Goal: Task Accomplishment & Management: Complete application form

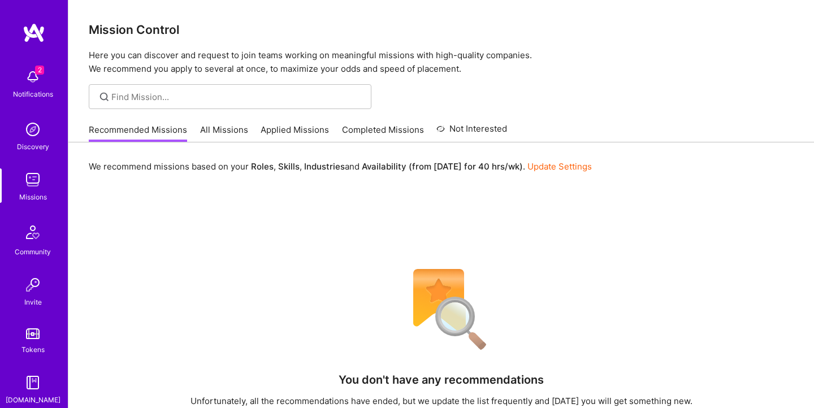
click at [24, 80] on img at bounding box center [32, 77] width 23 height 23
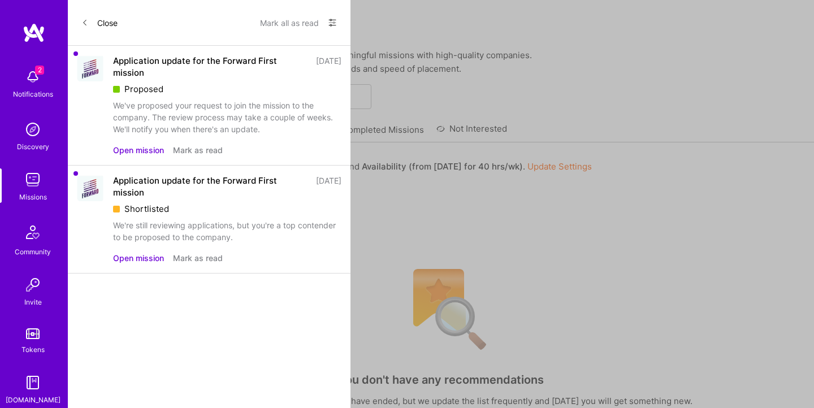
click at [87, 20] on icon at bounding box center [84, 22] width 7 height 7
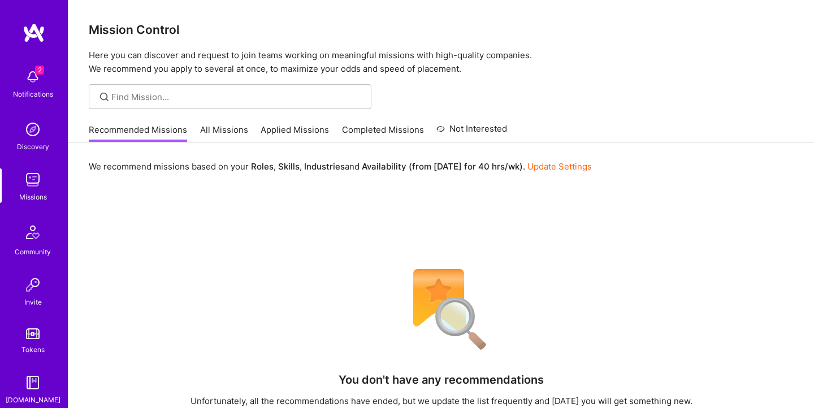
click at [42, 70] on span "2" at bounding box center [39, 70] width 9 height 9
click at [42, 70] on div "2 Notifications Discovery Missions Community Invite Tokens A.Guide" at bounding box center [34, 234] width 68 height 343
click at [40, 32] on img at bounding box center [34, 33] width 23 height 20
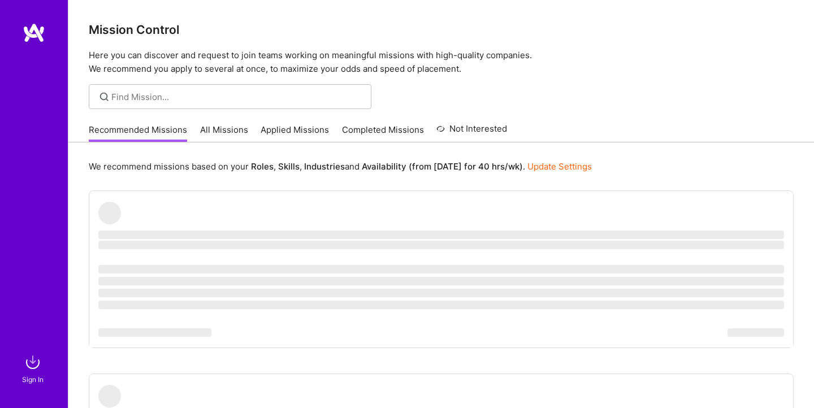
click at [33, 365] on img at bounding box center [32, 362] width 23 height 23
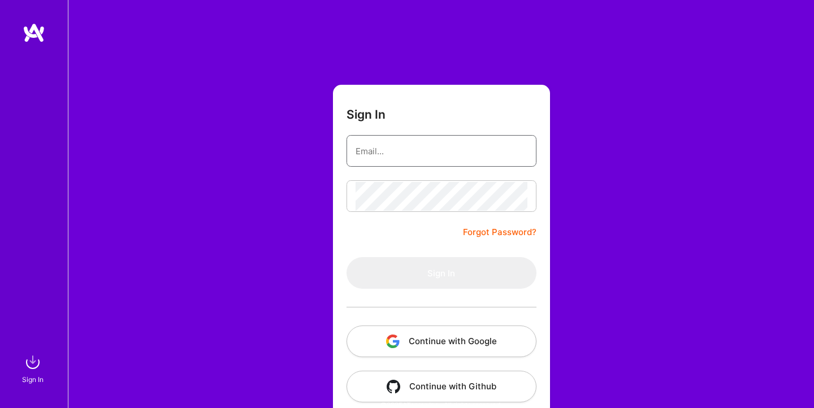
type input "[EMAIL_ADDRESS][DOMAIN_NAME]"
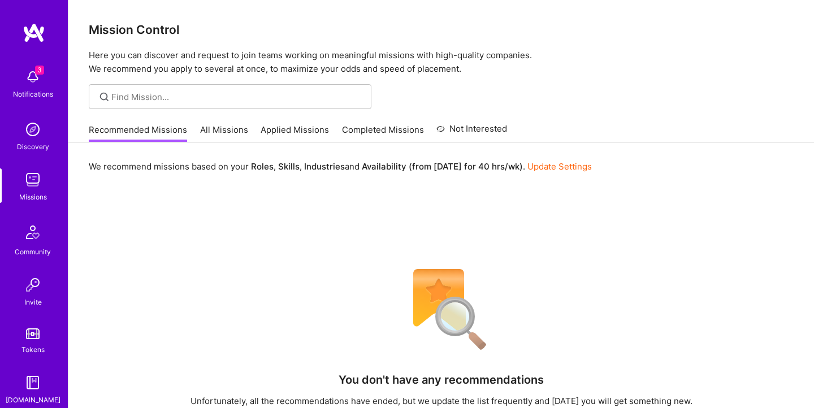
click at [33, 36] on img at bounding box center [34, 33] width 23 height 20
click at [35, 76] on img at bounding box center [32, 77] width 23 height 23
click at [29, 140] on img at bounding box center [32, 129] width 23 height 23
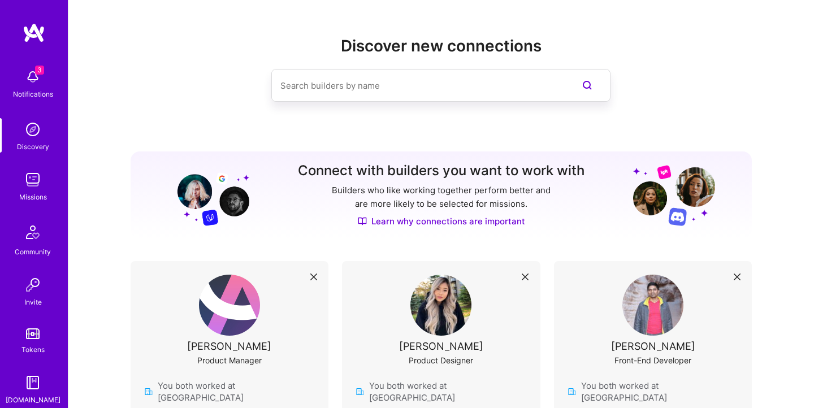
click at [32, 179] on img at bounding box center [32, 179] width 23 height 23
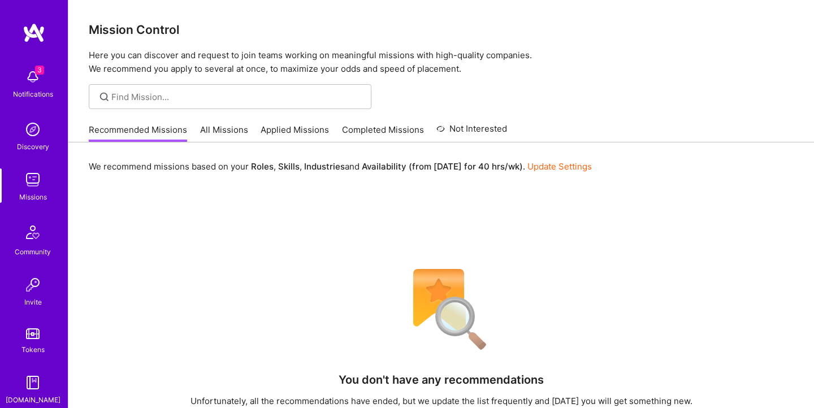
click at [26, 236] on img at bounding box center [32, 232] width 27 height 27
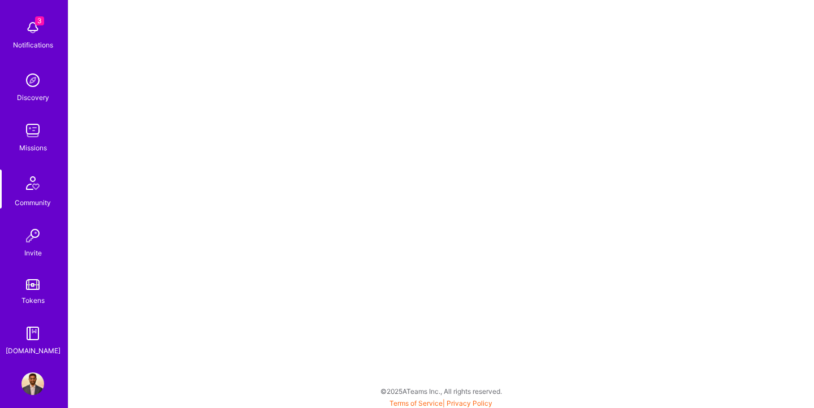
scroll to position [59, 0]
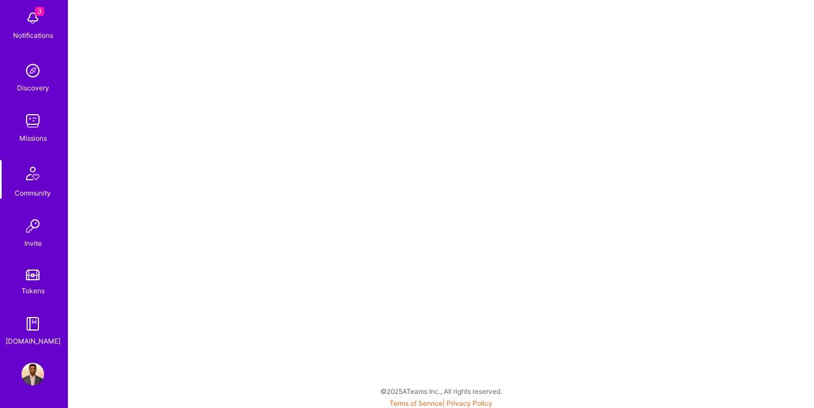
click at [30, 330] on img at bounding box center [32, 324] width 23 height 23
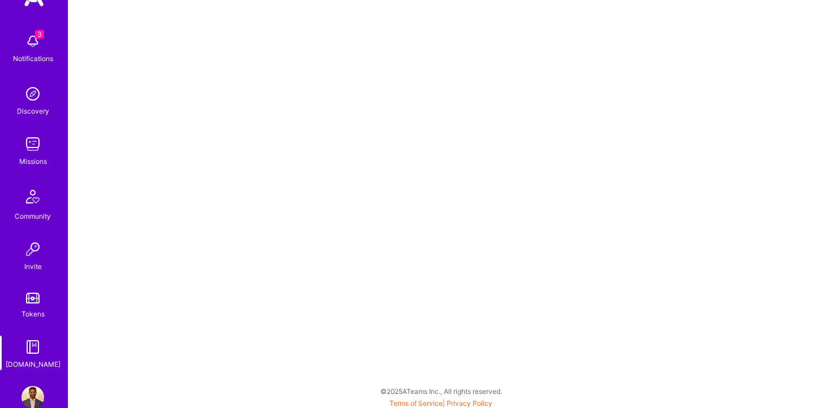
scroll to position [59, 0]
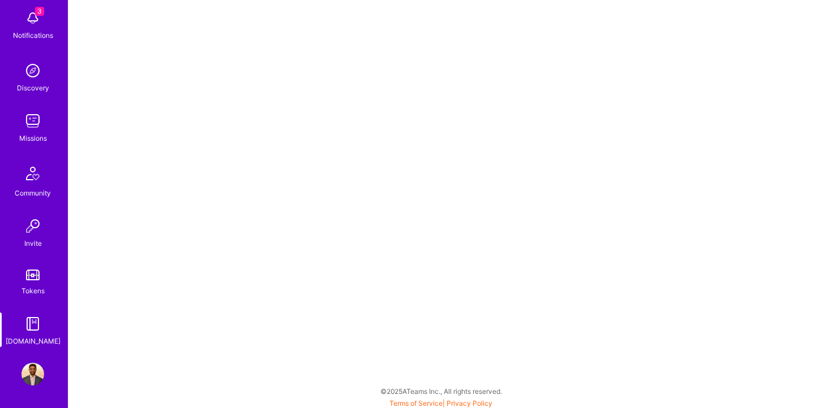
click at [25, 383] on img at bounding box center [32, 374] width 23 height 23
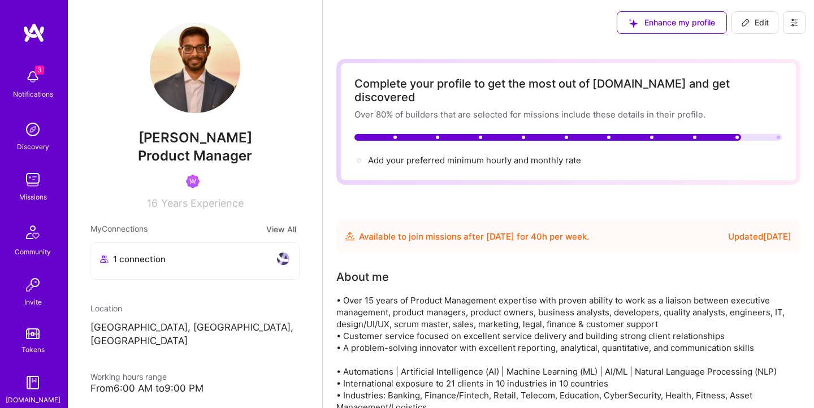
click at [798, 23] on icon at bounding box center [794, 22] width 9 height 9
click at [761, 52] on button "Settings" at bounding box center [763, 48] width 85 height 29
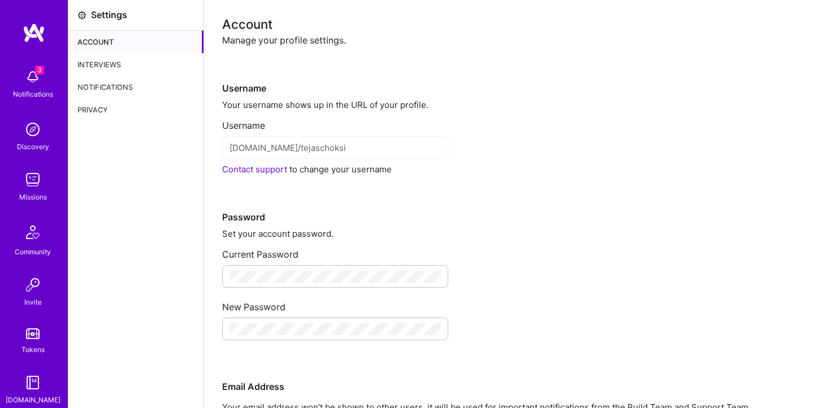
click at [150, 64] on div "Interviews" at bounding box center [135, 64] width 135 height 23
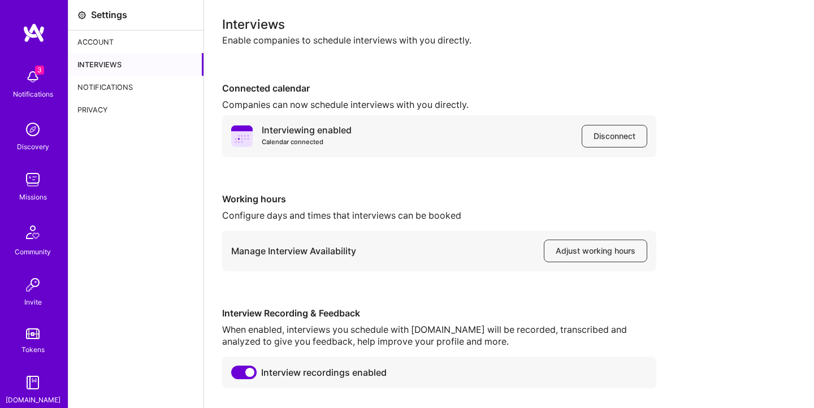
scroll to position [34, 0]
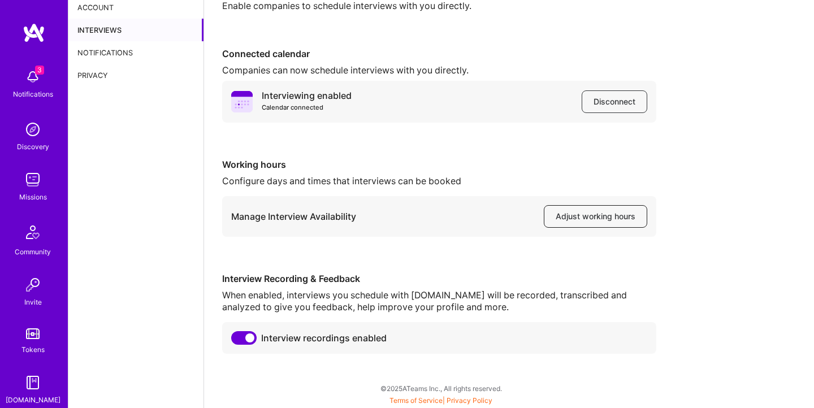
click at [571, 216] on span "Adjust working hours" at bounding box center [596, 216] width 80 height 11
click at [603, 217] on span "Adjust working hours" at bounding box center [596, 216] width 80 height 11
click at [619, 102] on span "Disconnect" at bounding box center [615, 101] width 42 height 11
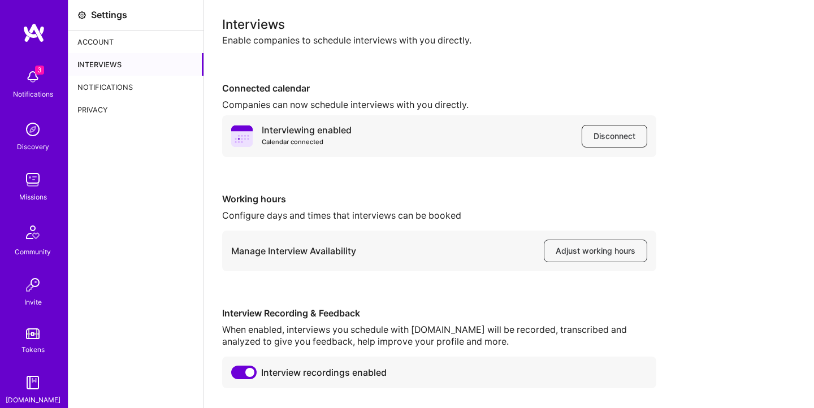
click at [621, 135] on span "Disconnect" at bounding box center [615, 136] width 42 height 11
click at [98, 85] on div "Notifications" at bounding box center [135, 87] width 135 height 23
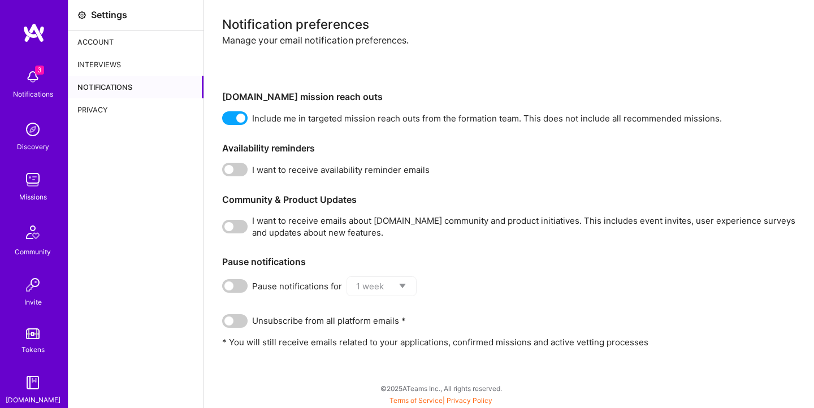
click at [145, 102] on div "Privacy" at bounding box center [135, 109] width 135 height 23
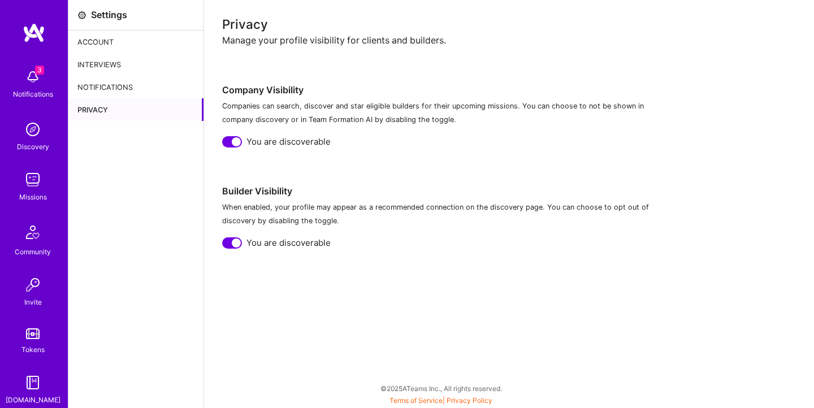
click at [164, 64] on div "Interviews" at bounding box center [135, 64] width 135 height 23
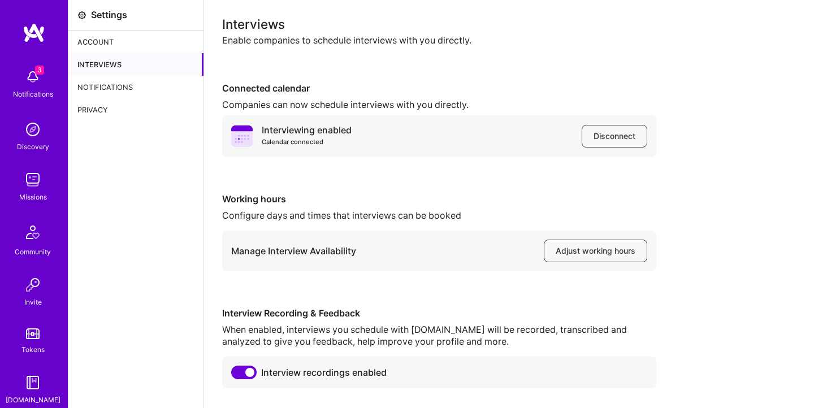
click at [132, 42] on div "Account" at bounding box center [135, 42] width 135 height 23
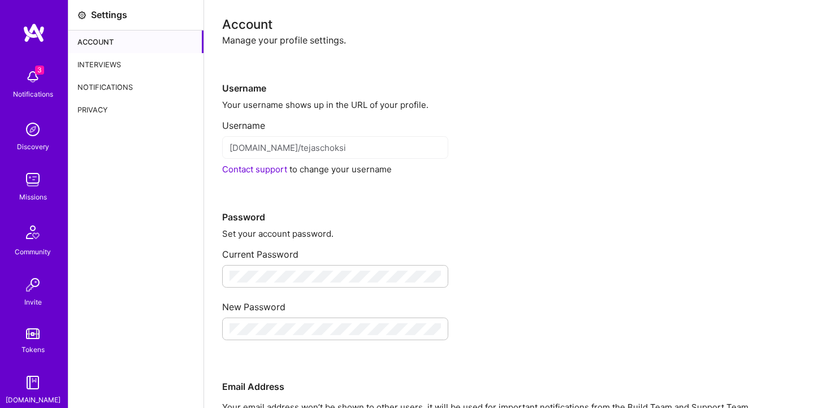
click at [29, 80] on img at bounding box center [32, 77] width 23 height 23
click at [524, 67] on div "3 3 Notifications Discovery Missions Community Invite Tokens [DOMAIN_NAME] Prof…" at bounding box center [407, 288] width 814 height 576
click at [32, 179] on img at bounding box center [32, 179] width 23 height 23
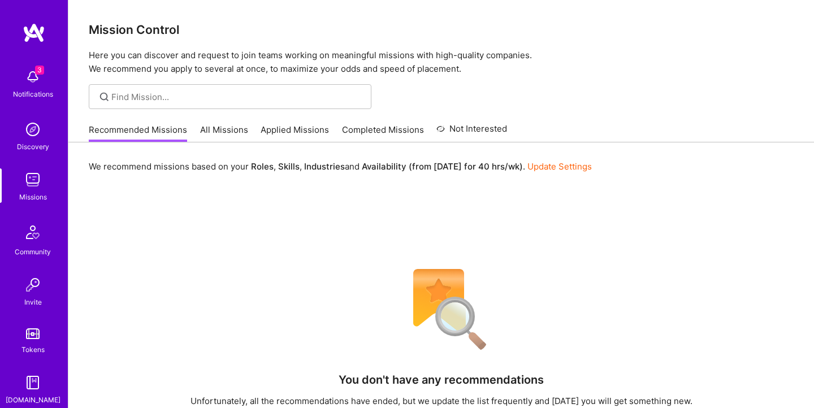
click at [294, 127] on link "Applied Missions" at bounding box center [295, 133] width 68 height 19
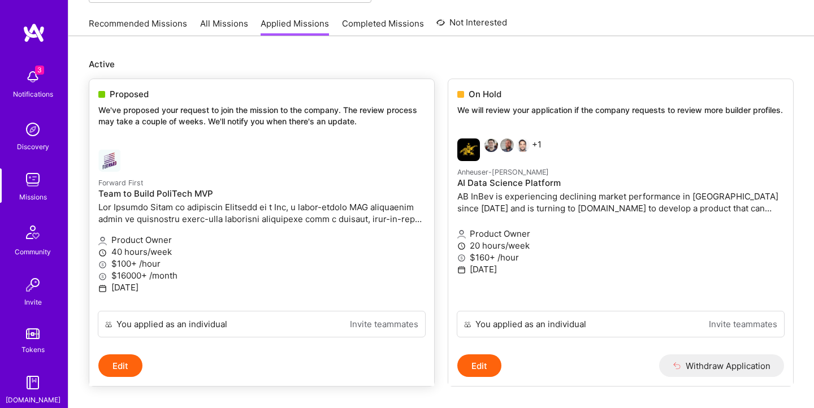
scroll to position [109, 0]
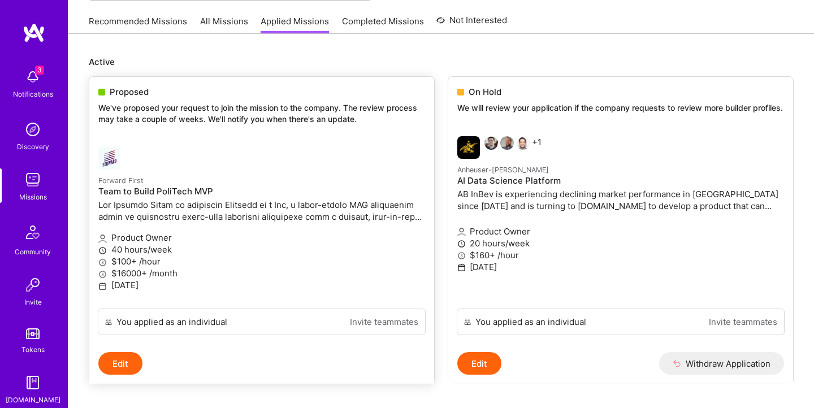
click at [116, 158] on img at bounding box center [109, 158] width 23 height 23
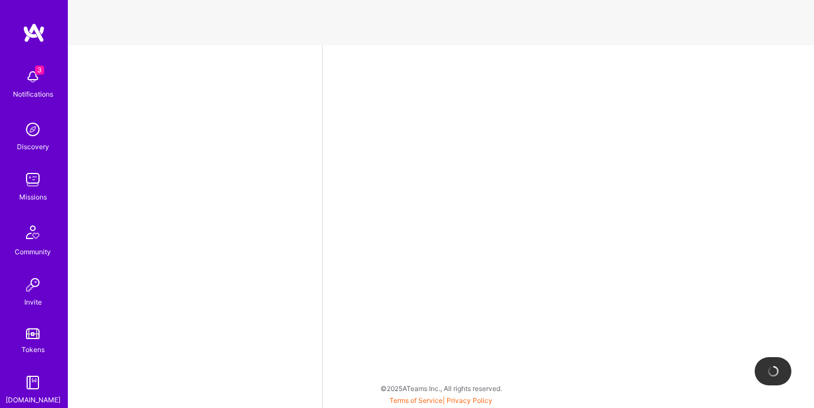
select select "US"
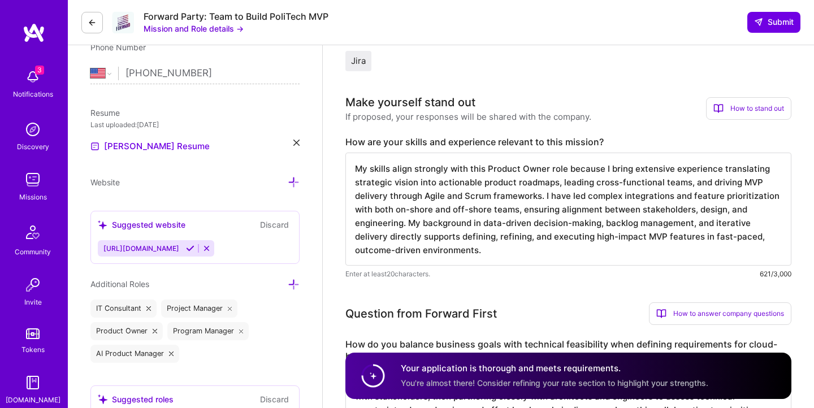
scroll to position [252, 0]
drag, startPoint x: 345, startPoint y: 139, endPoint x: 482, endPoint y: 273, distance: 191.9
copy div "How are your skills and experience relevant to this mission? My skills align st…"
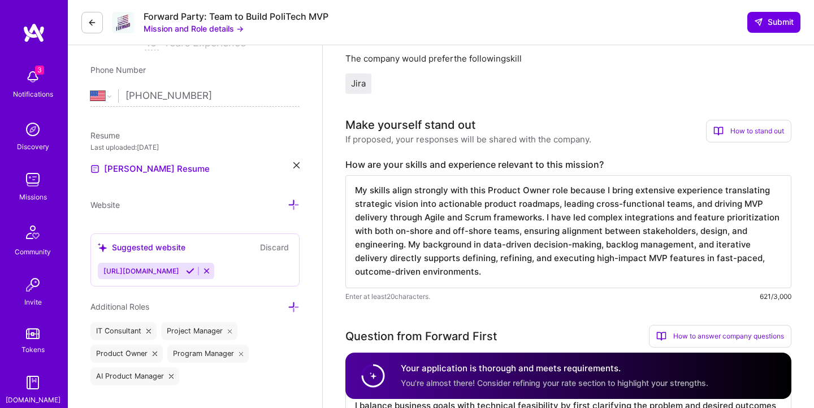
scroll to position [230, 0]
click at [416, 234] on textarea "My skills align strongly with this Product Owner role because I bring extensive…" at bounding box center [568, 231] width 446 height 113
drag, startPoint x: 448, startPoint y: 275, endPoint x: 321, endPoint y: 185, distance: 155.8
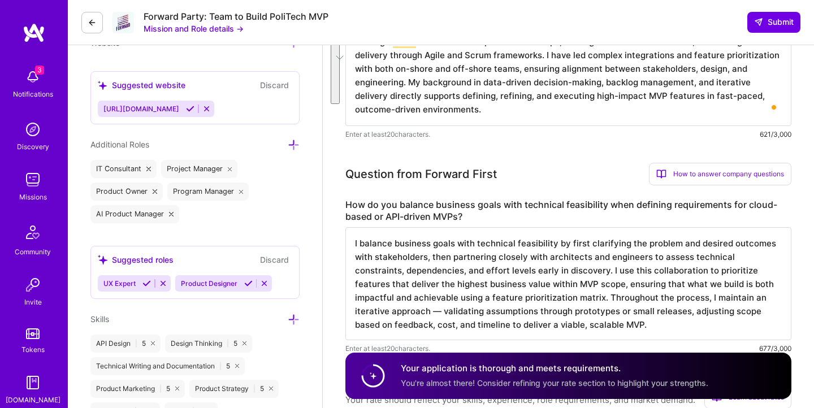
scroll to position [392, 0]
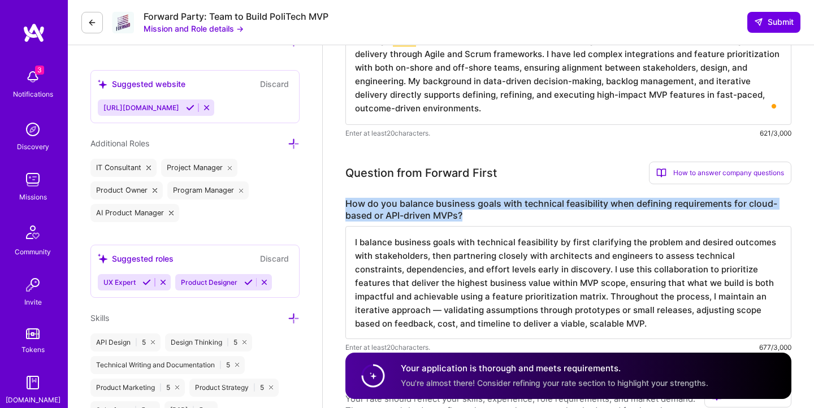
drag, startPoint x: 347, startPoint y: 201, endPoint x: 488, endPoint y: 215, distance: 142.1
click at [488, 215] on label "How do you balance business goals with technical feasibility when defining requ…" at bounding box center [568, 210] width 446 height 24
copy label "How do you balance business goals with technical feasibility when defining requ…"
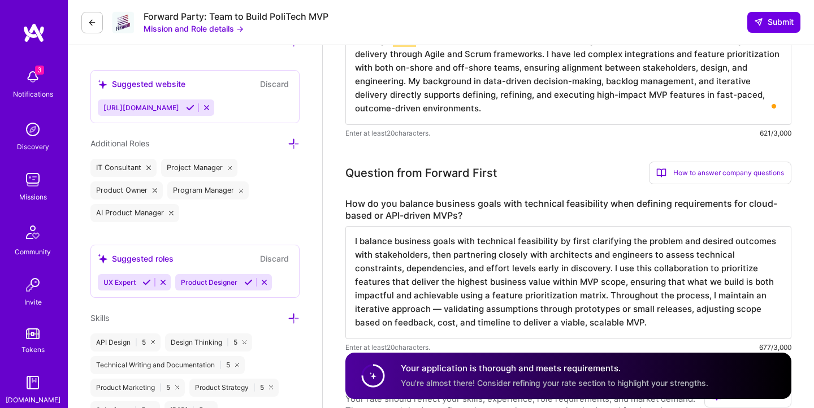
scroll to position [1, 0]
drag, startPoint x: 542, startPoint y: 323, endPoint x: 343, endPoint y: 238, distance: 216.3
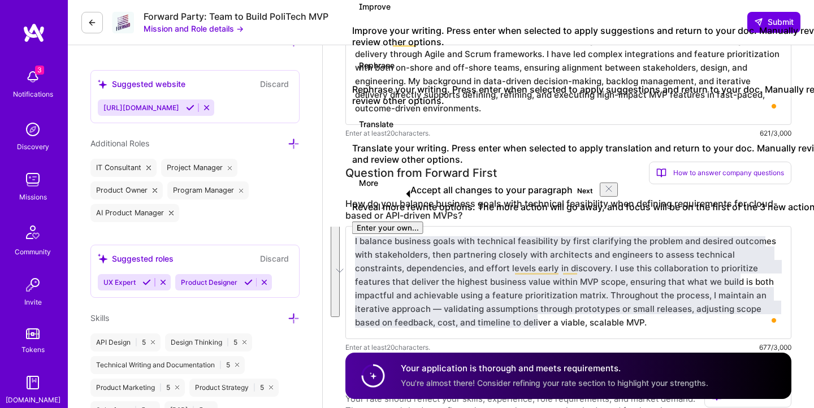
click at [635, 13] on div "Forward Party: Team to Build PoliTech MVP Mission and Role details → Submit" at bounding box center [441, 22] width 746 height 45
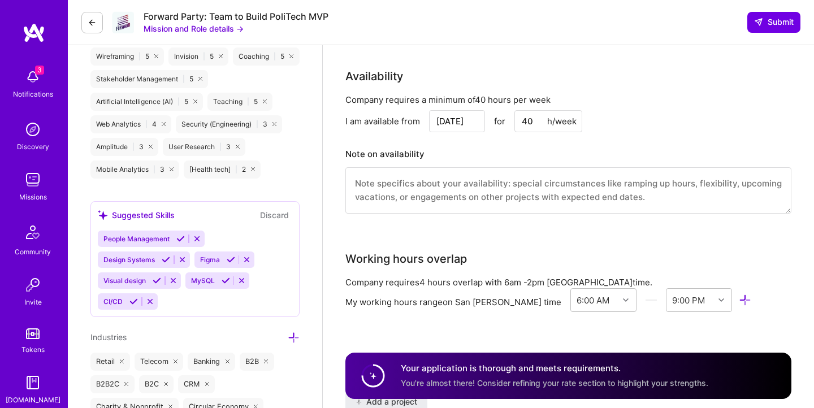
scroll to position [1066, 0]
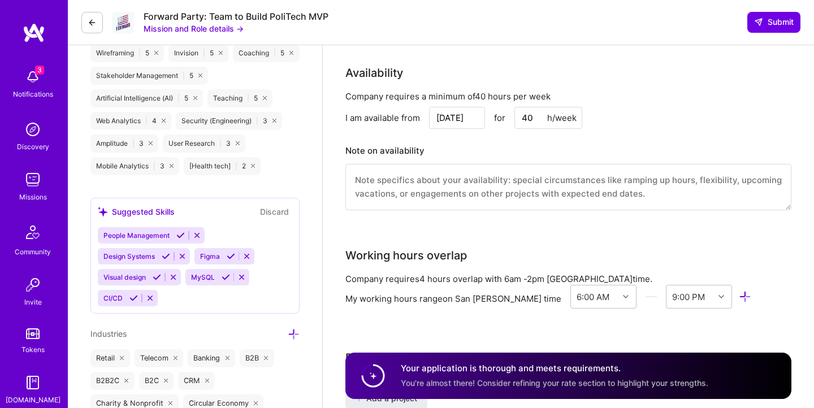
click at [416, 207] on div "Company requires a minimum of 40 hours per week I am available from [DATE] for …" at bounding box center [568, 157] width 446 height 134
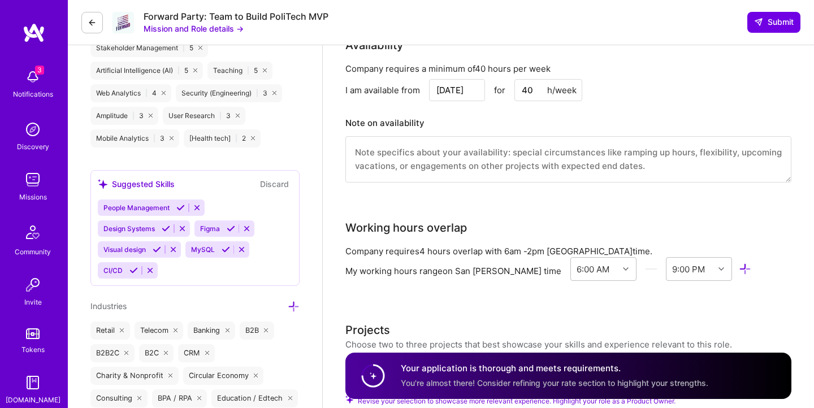
scroll to position [1103, 0]
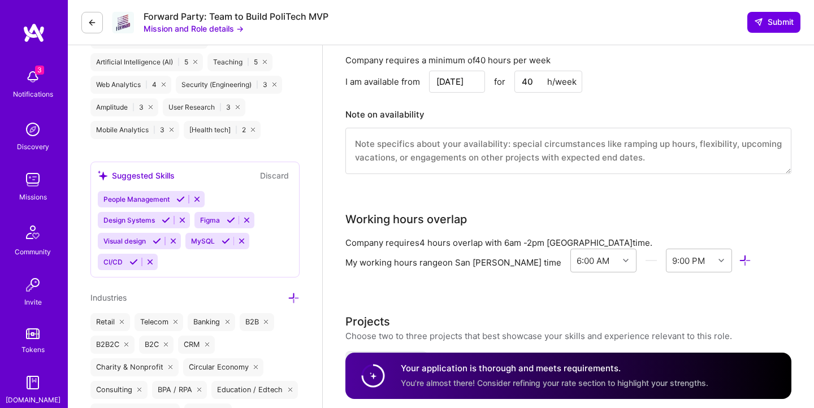
drag, startPoint x: 345, startPoint y: 231, endPoint x: 626, endPoint y: 231, distance: 281.0
click at [626, 237] on div "Company requires 4 hours overlap with 6am - 2pm [GEOGRAPHIC_DATA] time." at bounding box center [568, 243] width 446 height 12
copy div "Company requires 4 hours overlap with 6am - 2pm [GEOGRAPHIC_DATA] time."
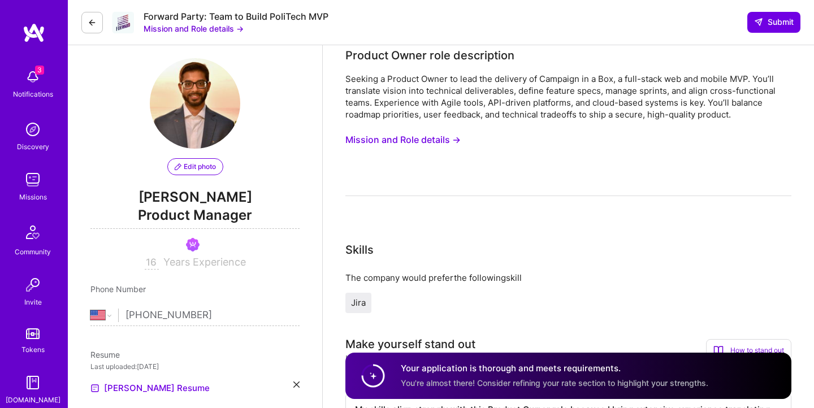
scroll to position [0, 0]
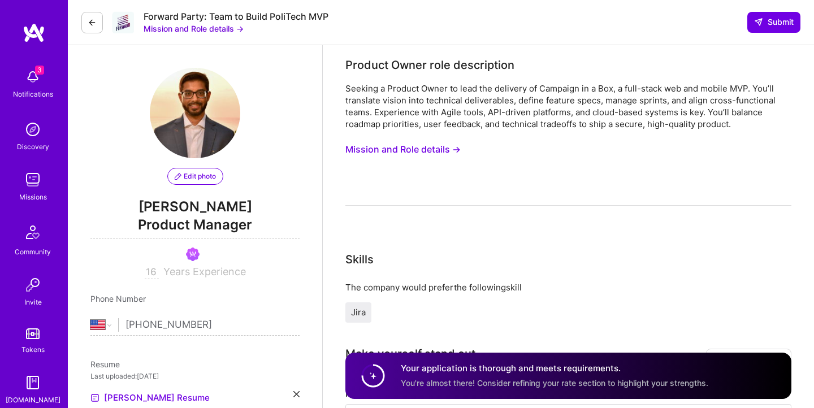
click at [435, 148] on button "Mission and Role details →" at bounding box center [402, 149] width 115 height 21
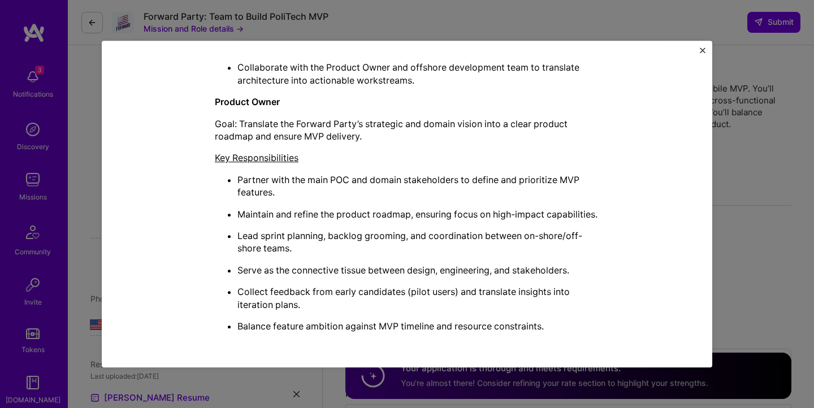
scroll to position [710, 0]
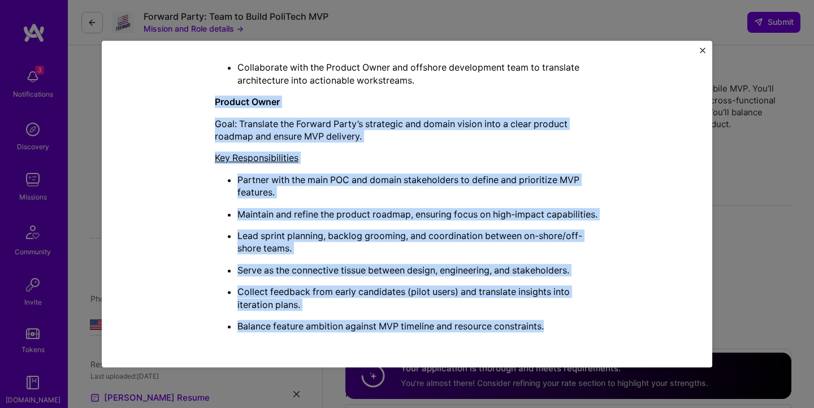
drag, startPoint x: 214, startPoint y: 88, endPoint x: 561, endPoint y: 323, distance: 418.9
click at [561, 323] on p "Balance feature ambition against MVP timeline and resource constraints." at bounding box center [418, 326] width 362 height 12
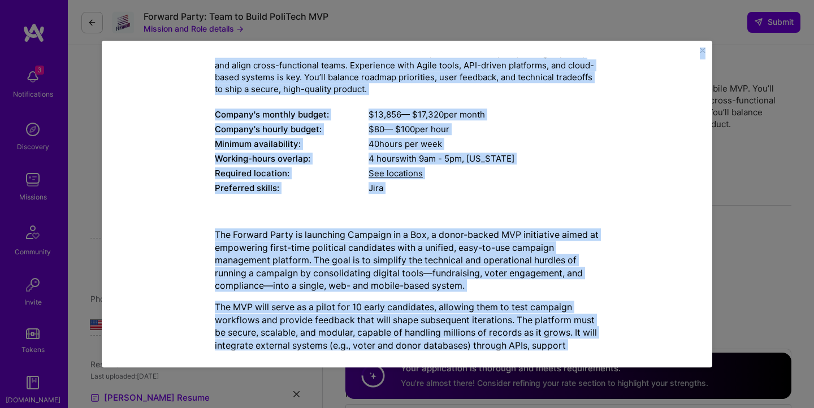
scroll to position [0, 0]
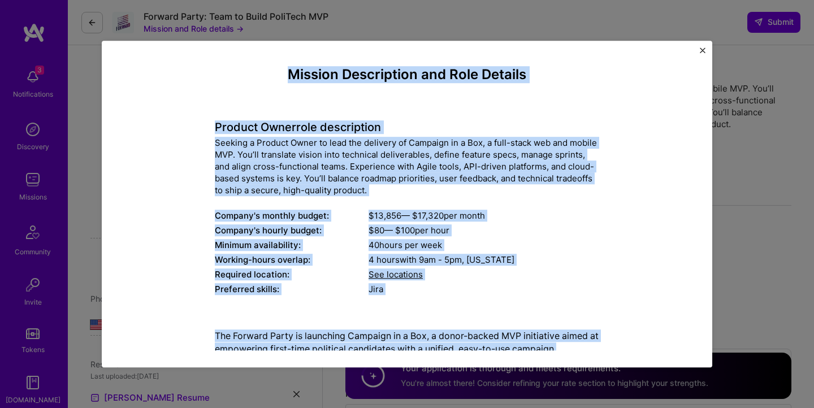
drag, startPoint x: 556, startPoint y: 325, endPoint x: 263, endPoint y: 62, distance: 394.4
click at [263, 62] on div "Mission Description and Role Details Product Owner role description Seeking a P…" at bounding box center [407, 204] width 577 height 293
copy div "Loremip Dolorsitame con Adip Elitsed Doeiusm Tempo inci utlaboreetd Magnaal e A…"
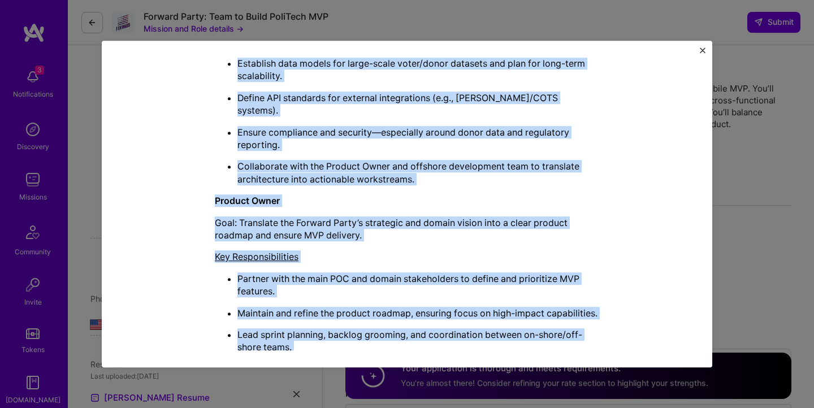
scroll to position [710, 0]
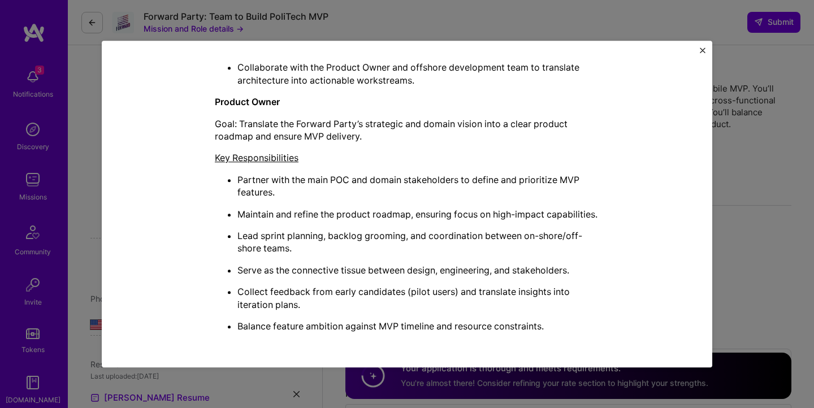
click at [707, 53] on div "Mission Description and Role Details Product Owner role description Seeking a P…" at bounding box center [407, 204] width 611 height 327
click at [703, 51] on img "Close" at bounding box center [703, 50] width 6 height 6
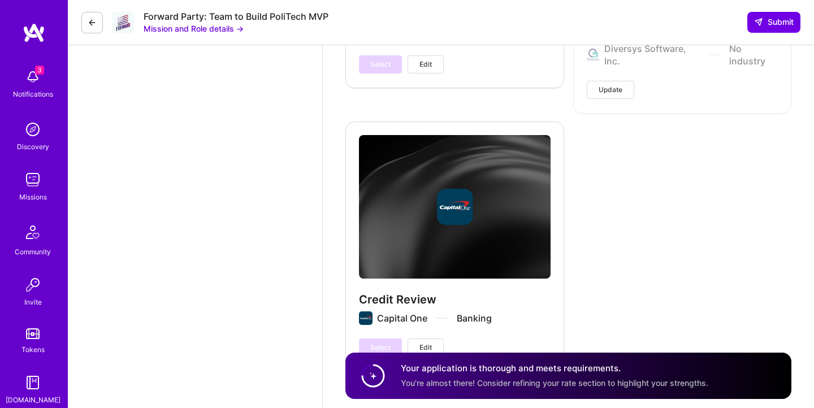
scroll to position [3112, 0]
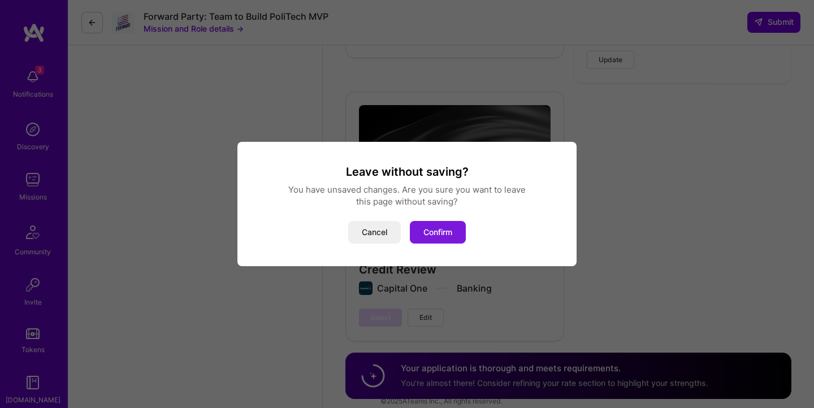
click at [434, 238] on button "Confirm" at bounding box center [438, 232] width 56 height 23
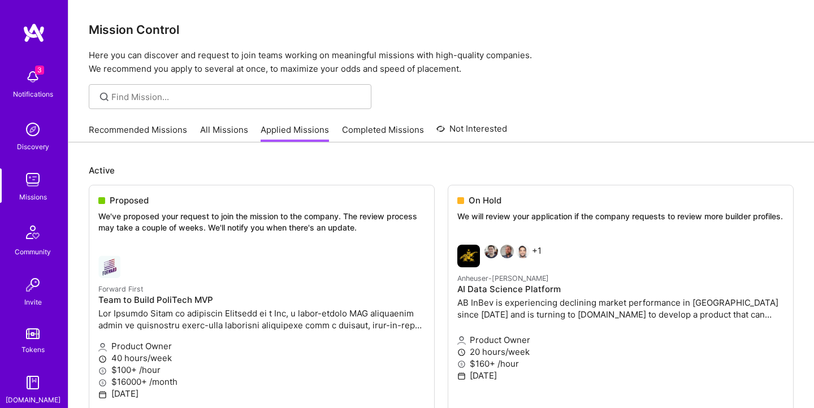
click at [226, 127] on link "All Missions" at bounding box center [224, 133] width 48 height 19
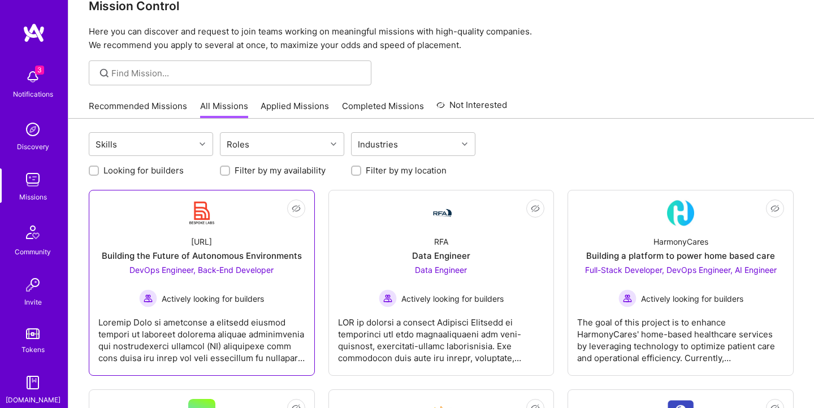
scroll to position [25, 0]
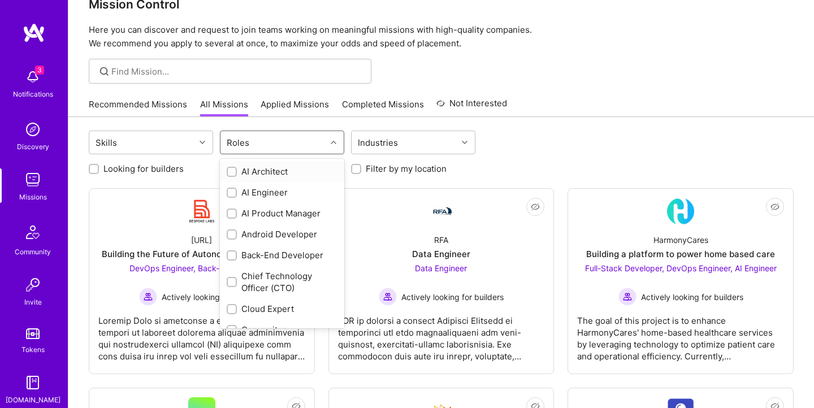
click at [299, 138] on div "Roles" at bounding box center [274, 142] width 106 height 23
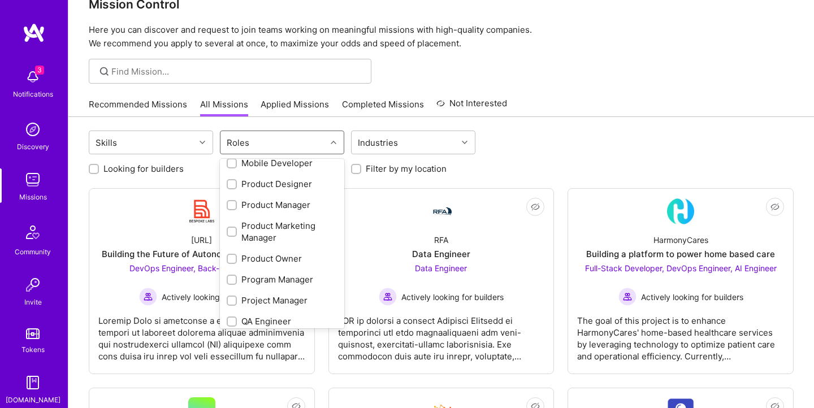
scroll to position [431, 0]
click at [282, 257] on div "Product Owner" at bounding box center [282, 258] width 111 height 12
checkbox input "true"
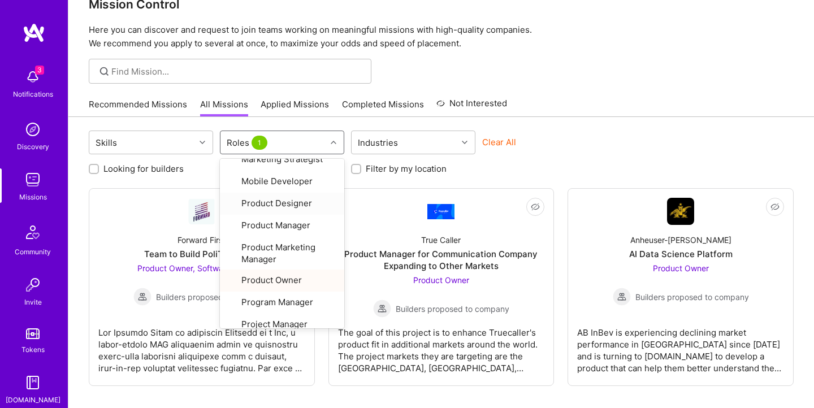
click at [584, 116] on div "Recommended Missions All Missions Applied Missions Completed Missions Not Inter…" at bounding box center [441, 104] width 746 height 25
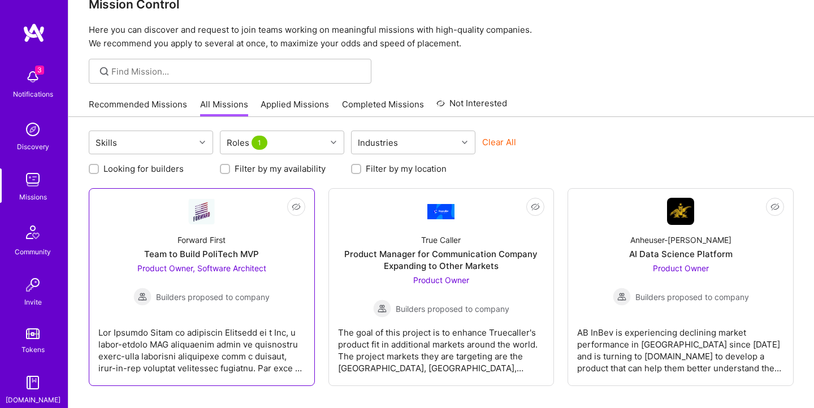
click at [129, 237] on div "Forward First Team to Build PoliTech MVP Product Owner, Software Architect Buil…" at bounding box center [201, 265] width 207 height 81
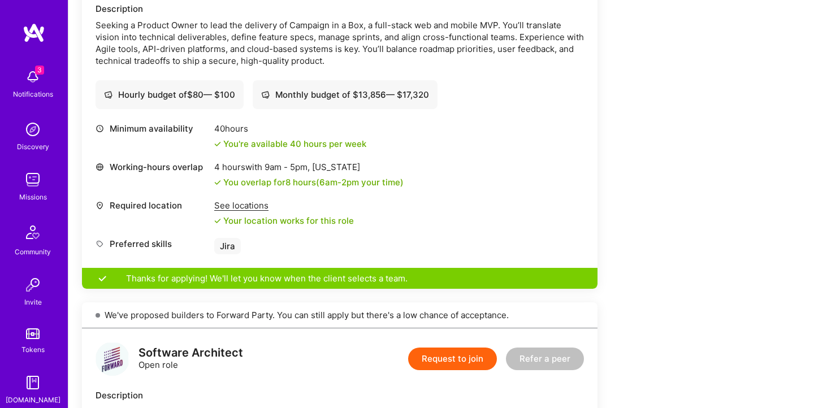
scroll to position [349, 0]
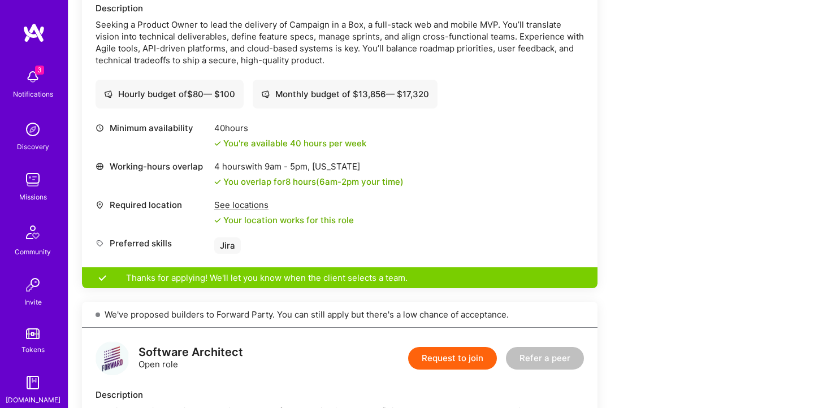
click at [231, 202] on div "See locations" at bounding box center [284, 205] width 140 height 12
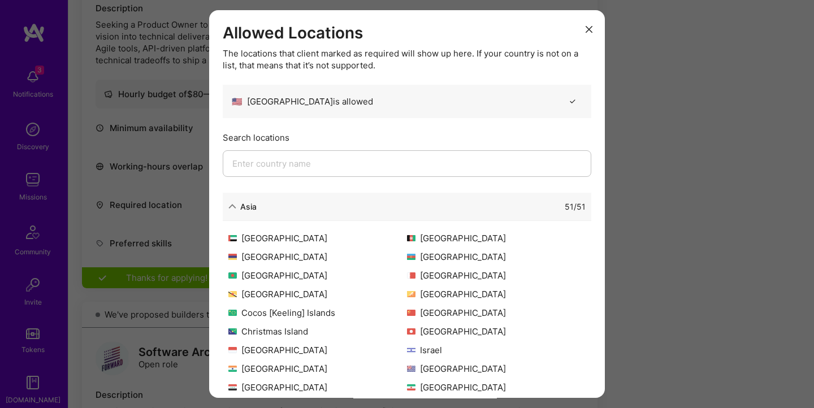
click at [586, 29] on icon "modal" at bounding box center [589, 29] width 7 height 7
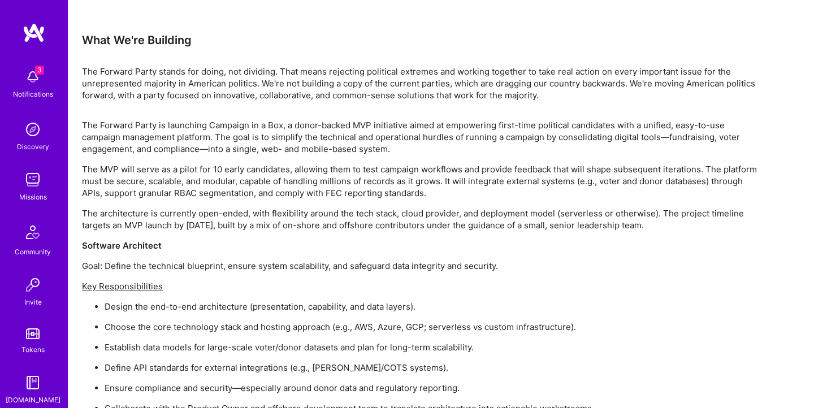
scroll to position [1041, 0]
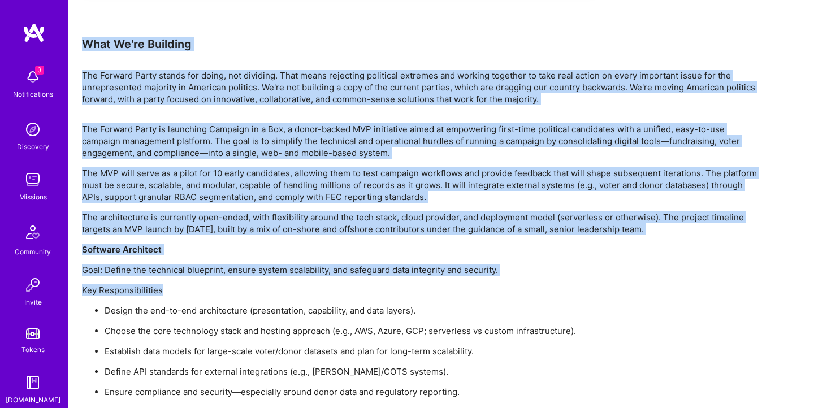
drag, startPoint x: 84, startPoint y: 46, endPoint x: 313, endPoint y: 289, distance: 334.0
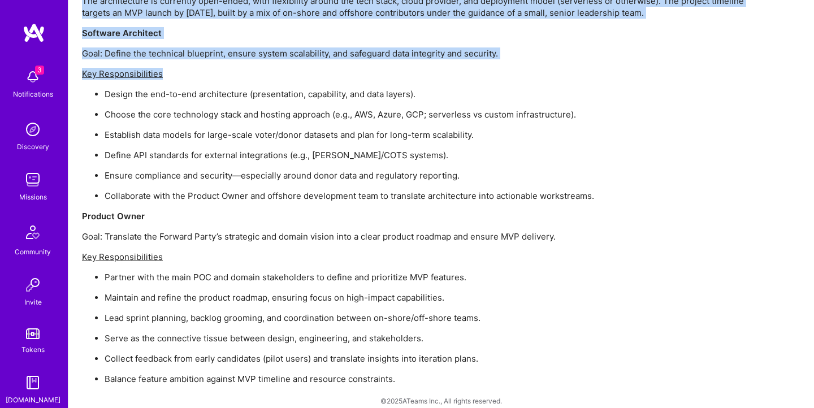
scroll to position [1270, 0]
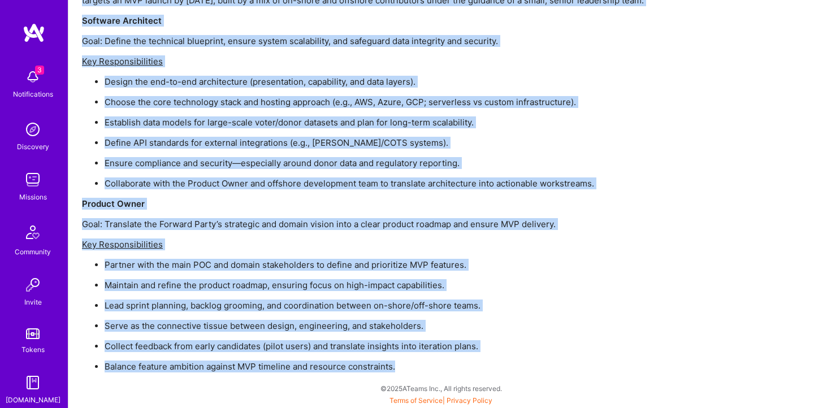
click at [422, 365] on p "Balance feature ambition against MVP timeline and resource constraints." at bounding box center [433, 367] width 656 height 12
copy div "Lore Ip'do Sitametc Adi Elitsed Doeiu tempor inc utlab, etd magnaali. Enim admi…"
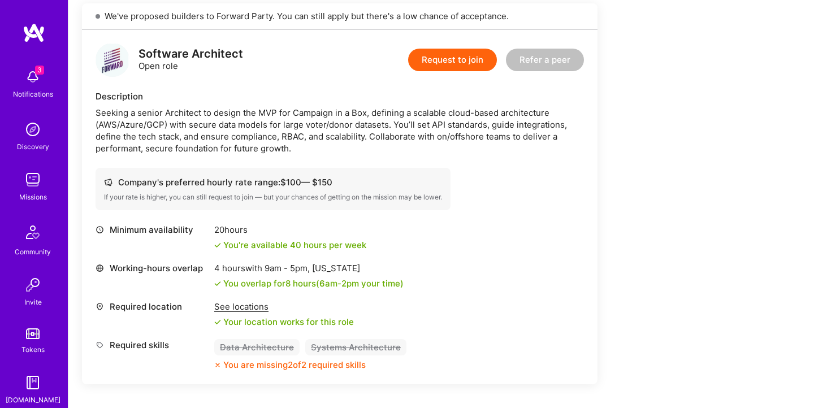
scroll to position [654, 0]
